Goal: Information Seeking & Learning: Learn about a topic

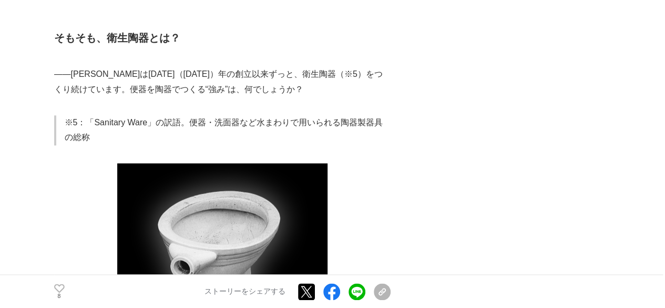
scroll to position [2619, 0]
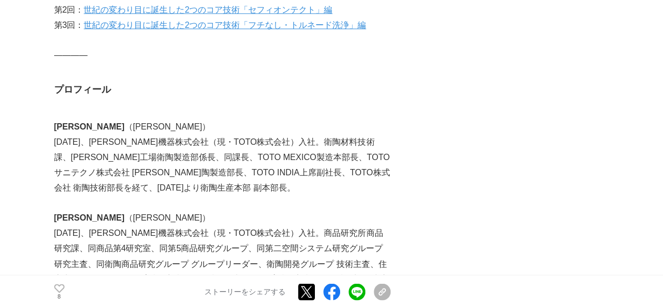
drag, startPoint x: 340, startPoint y: 241, endPoint x: 445, endPoint y: 1, distance: 262.7
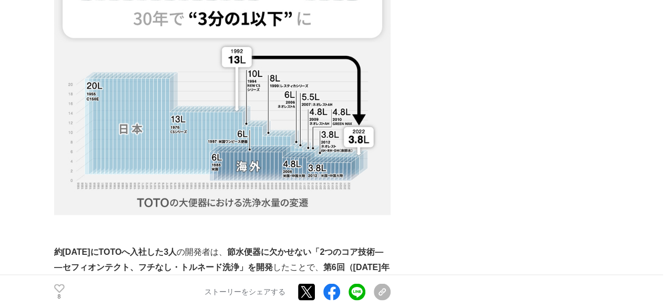
scroll to position [0, 0]
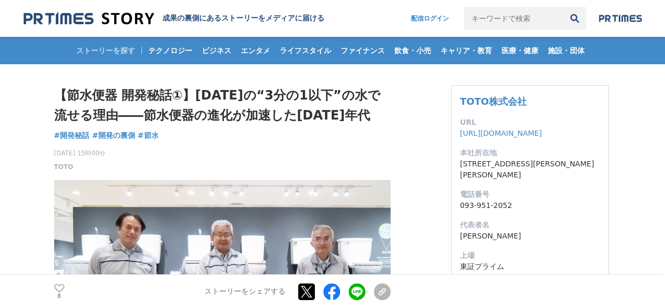
click at [487, 16] on input "キーワードで検索" at bounding box center [513, 18] width 99 height 23
type input "TOTO"
click at [563, 7] on button "検索" at bounding box center [574, 18] width 23 height 23
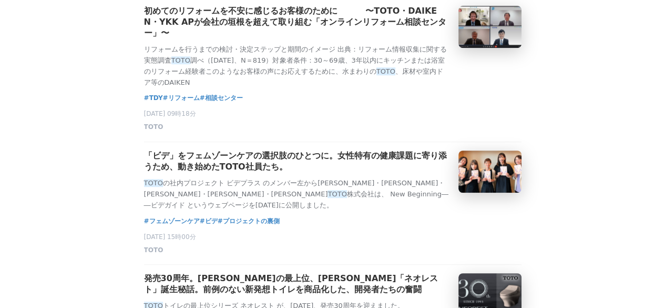
scroll to position [316, 0]
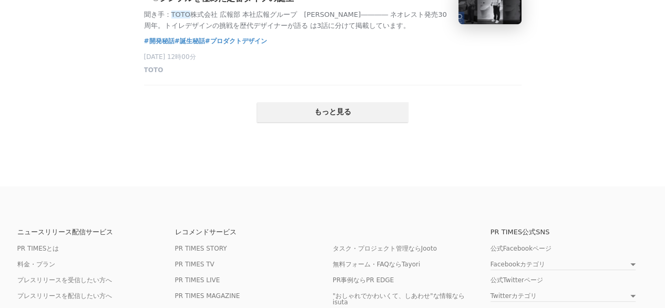
scroll to position [2315, 0]
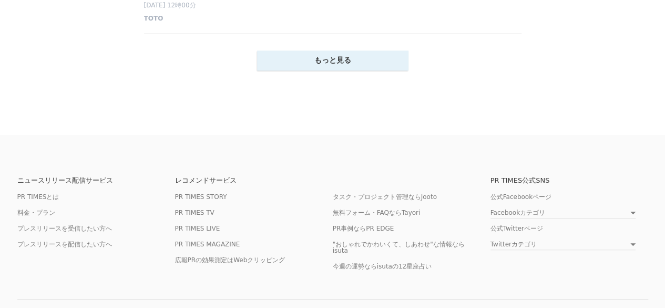
click at [324, 70] on button "もっと見る" at bounding box center [333, 61] width 152 height 20
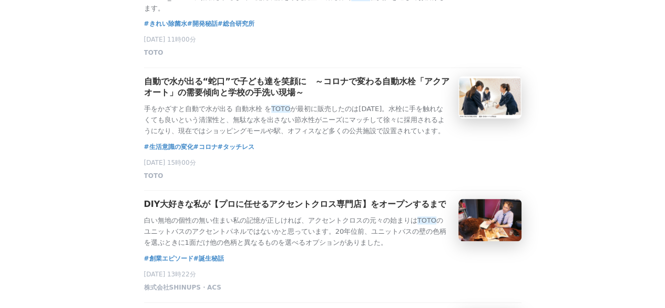
scroll to position [2473, 0]
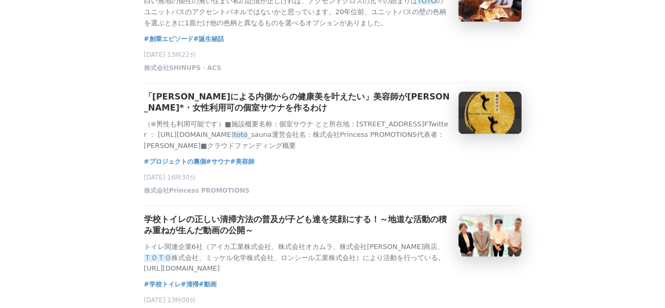
scroll to position [2683, 0]
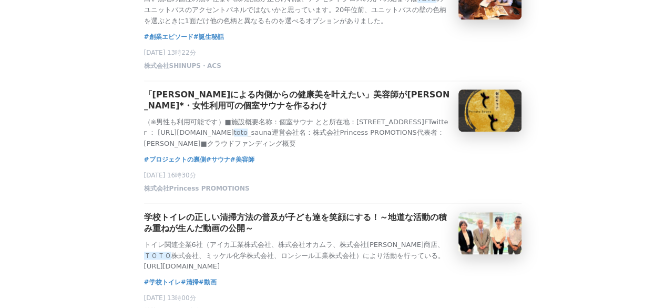
scroll to position [2630, 0]
